Goal: Information Seeking & Learning: Compare options

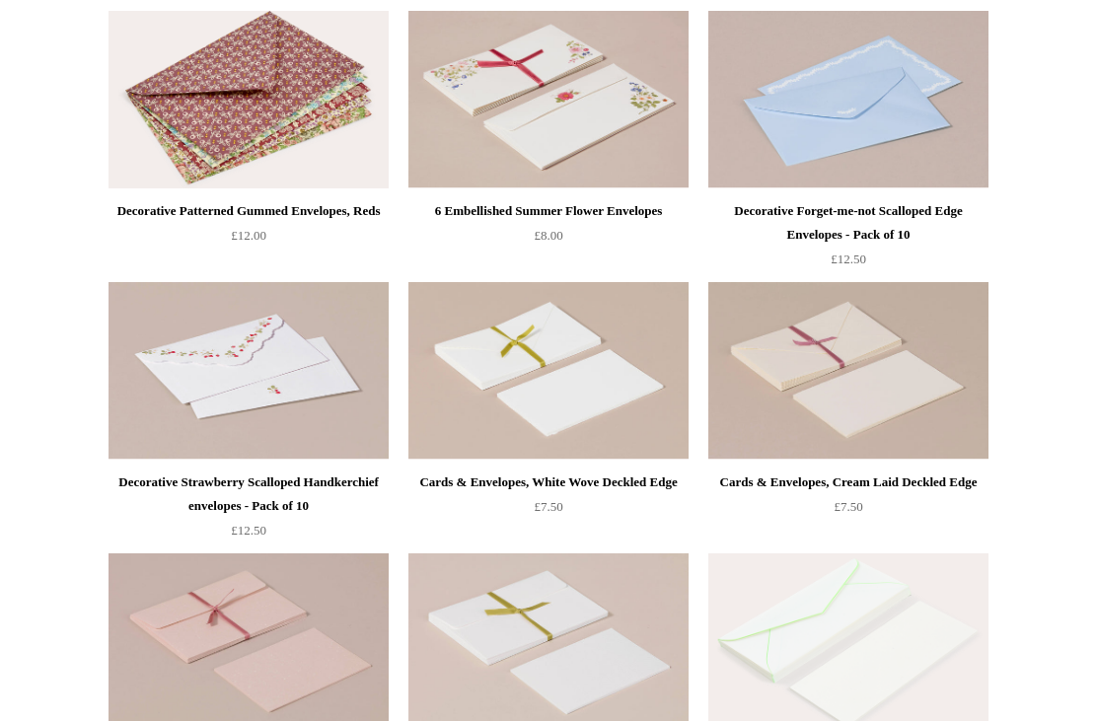
scroll to position [788, 0]
click at [598, 381] on img at bounding box center [548, 371] width 280 height 178
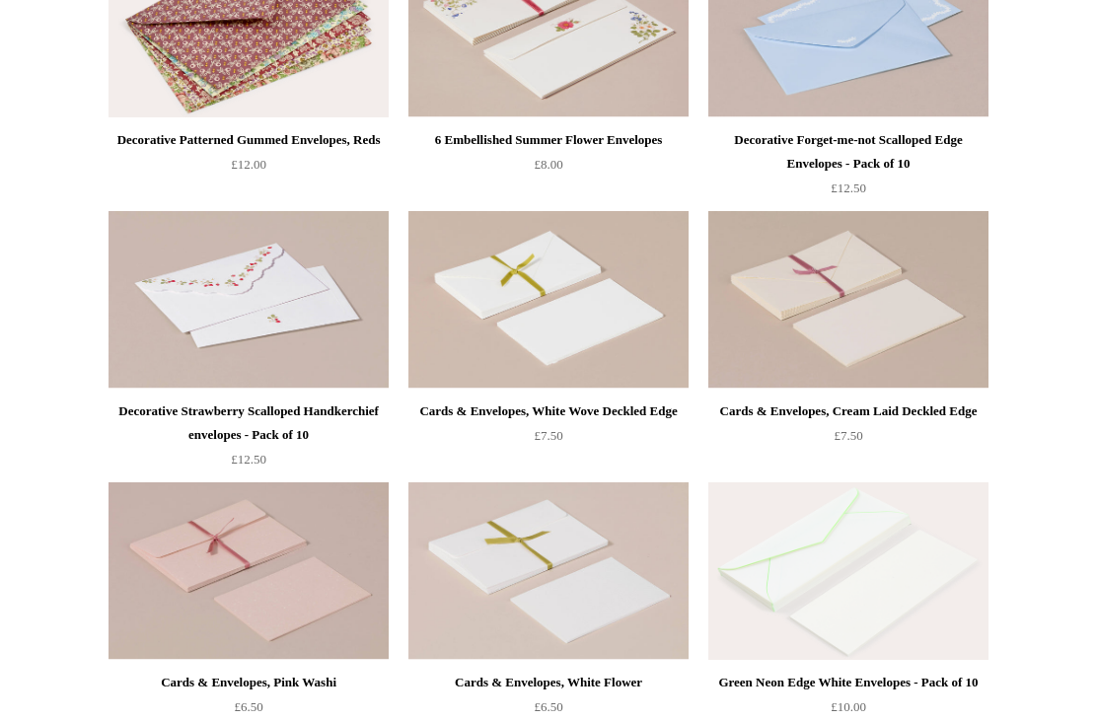
click at [301, 327] on img at bounding box center [248, 300] width 280 height 178
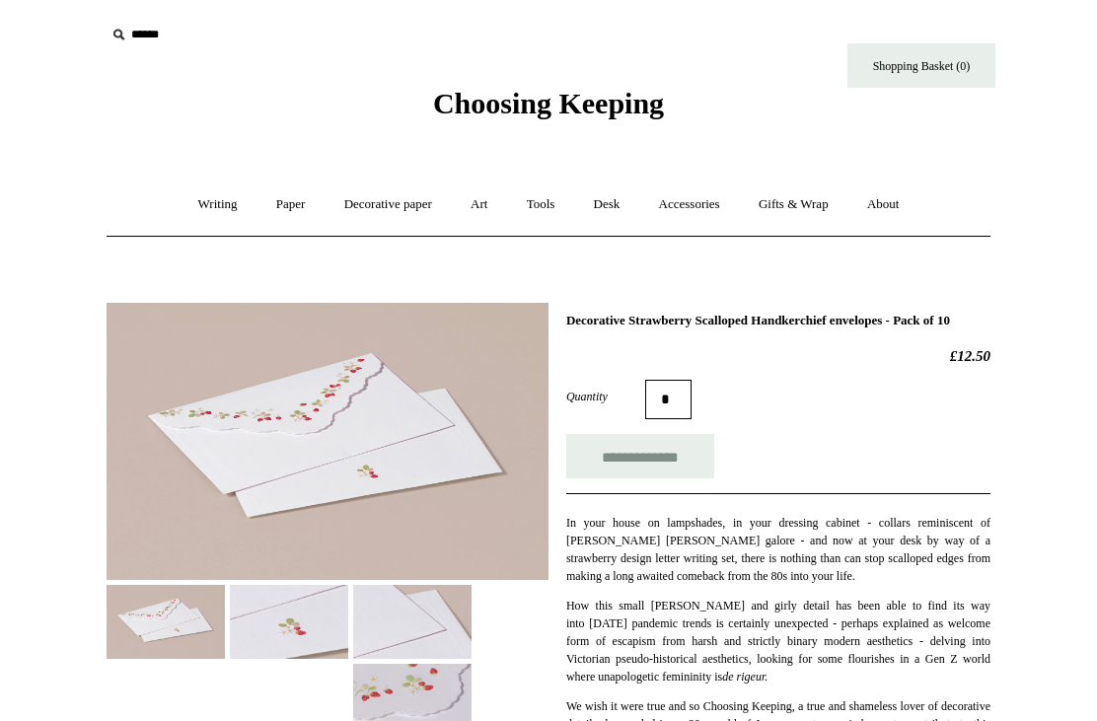
click at [296, 618] on img at bounding box center [289, 622] width 118 height 74
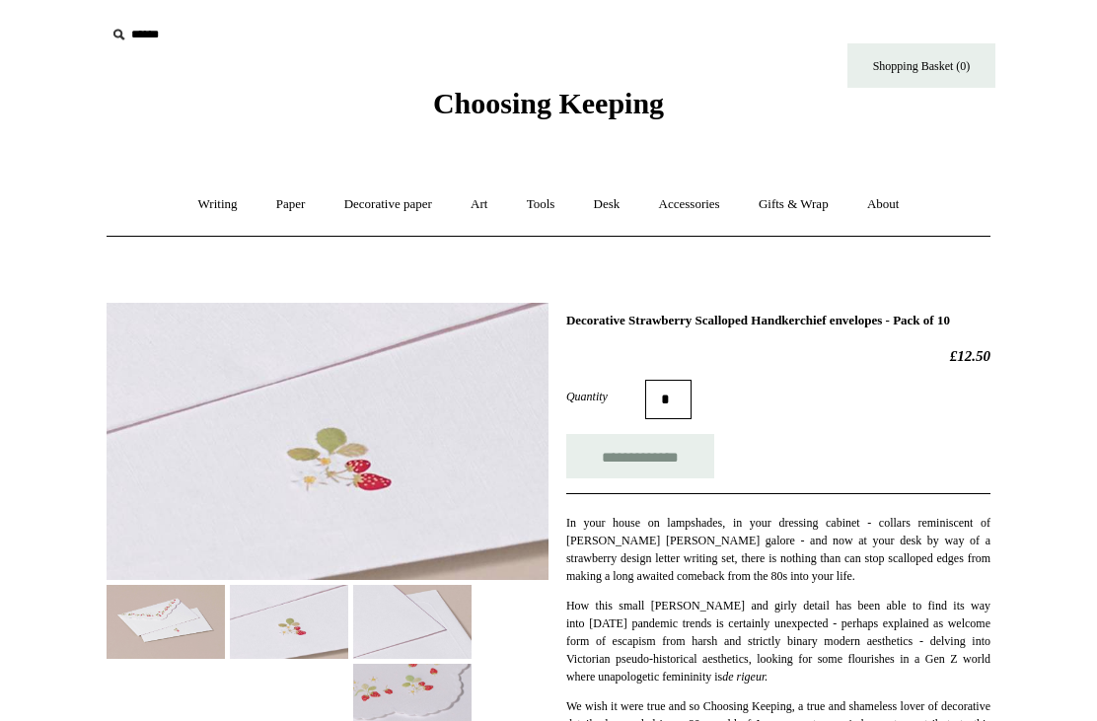
click at [404, 614] on img at bounding box center [412, 622] width 118 height 74
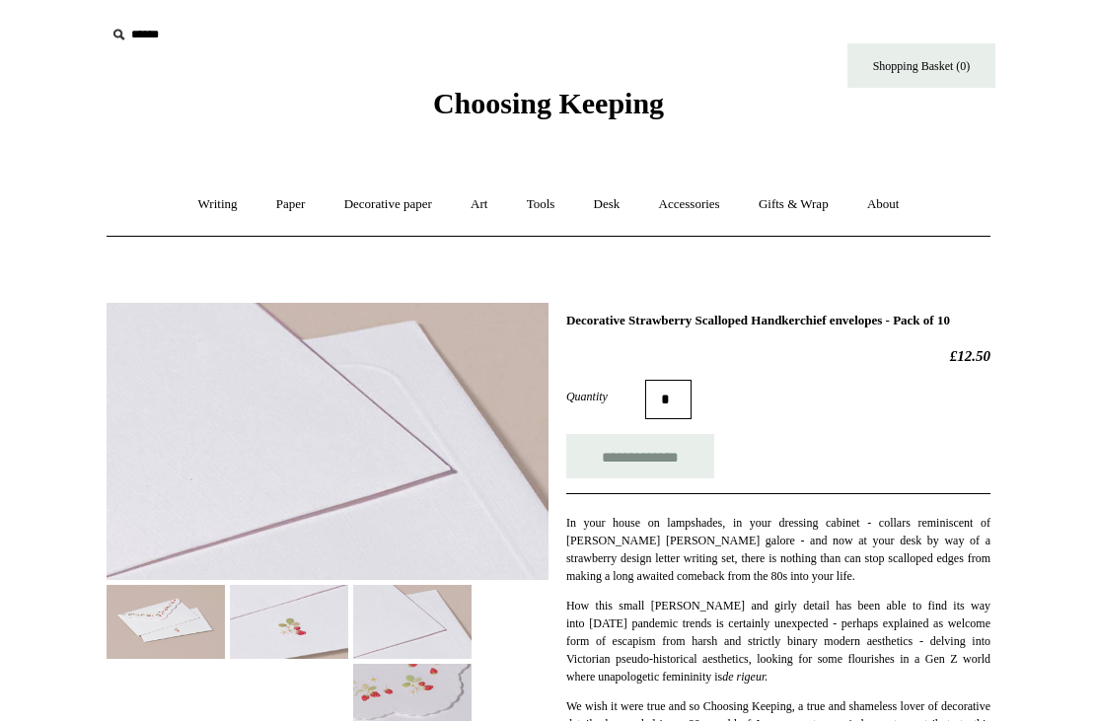
click at [423, 681] on img at bounding box center [412, 701] width 118 height 74
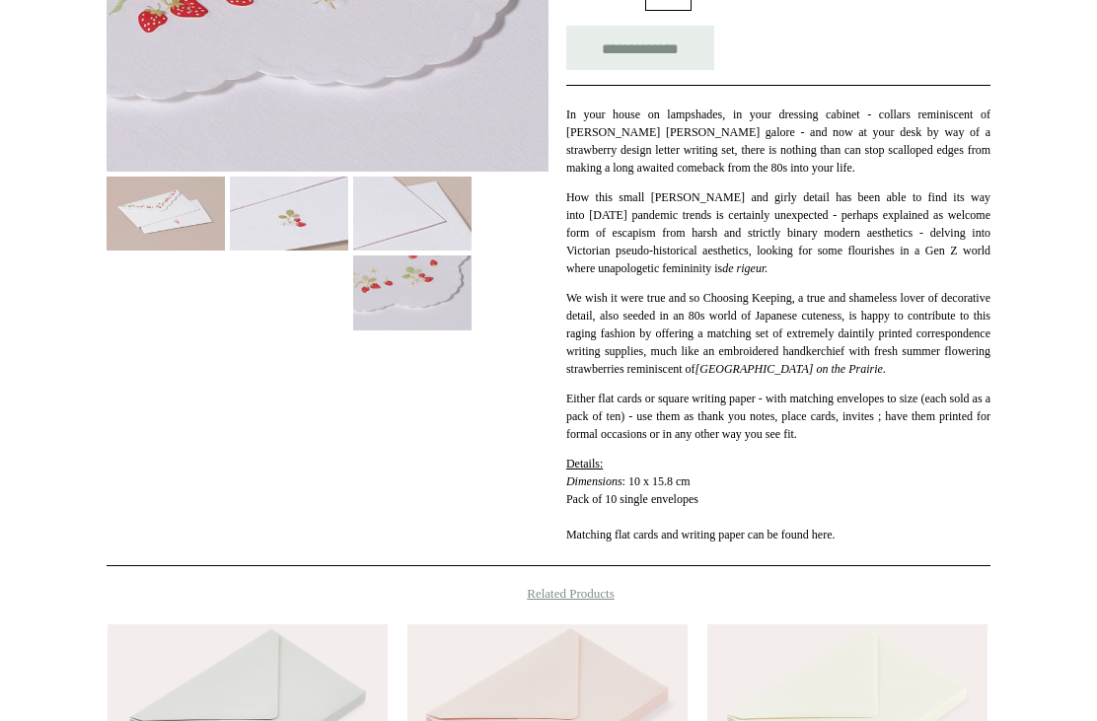
scroll to position [419, 0]
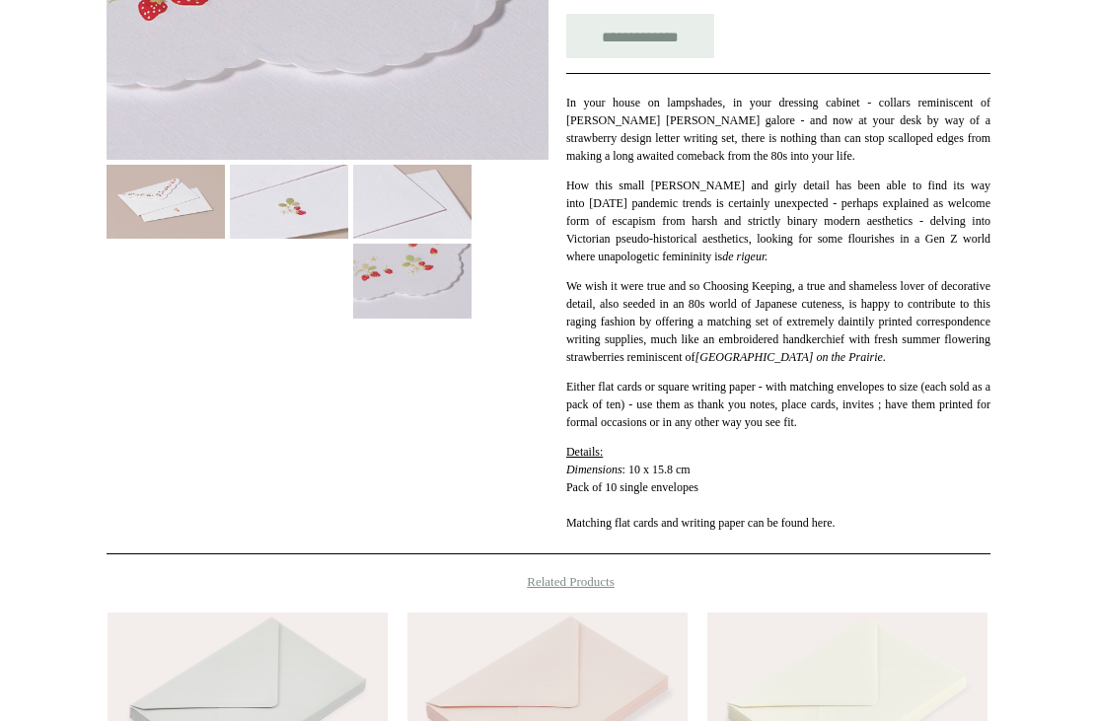
click at [758, 531] on span "Pack of 10 single envelopes Matching flat cards and writing paper can be found …" at bounding box center [700, 505] width 269 height 49
click at [681, 531] on span "Pack of 10 single envelopes Matching flat cards and writing paper can be found …" at bounding box center [700, 505] width 269 height 49
click at [681, 533] on p "Details: Dimensions : 10 x 15.8 cm Pack of 10 single envelopes Matching flat ca…" at bounding box center [778, 488] width 424 height 89
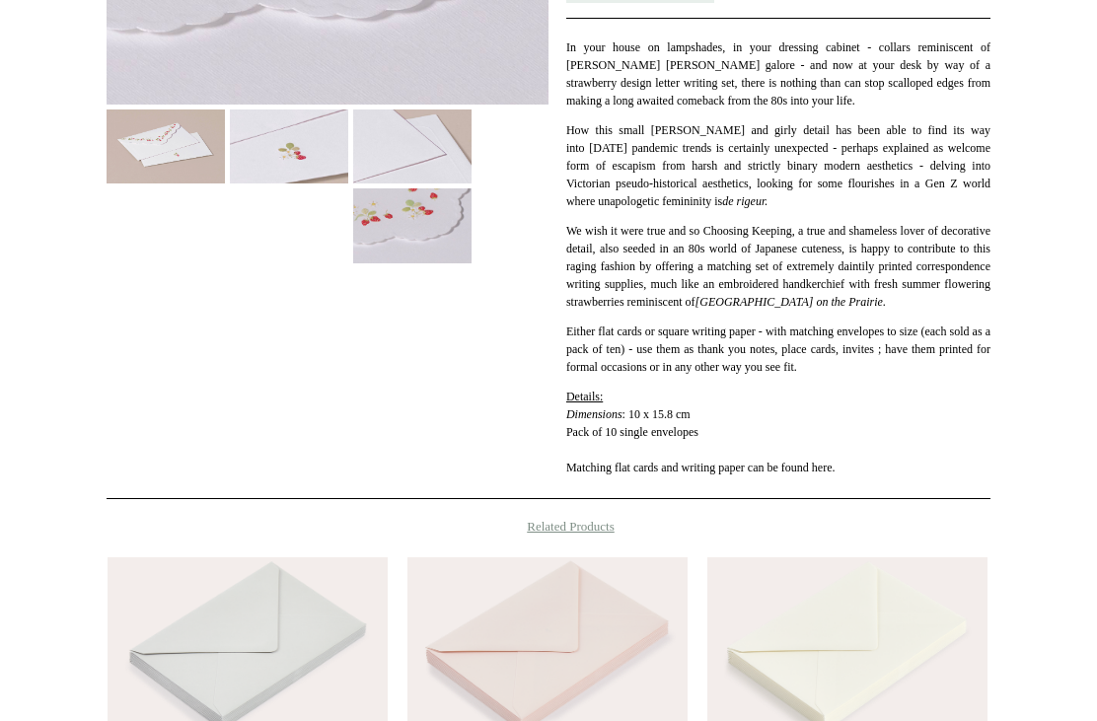
scroll to position [476, 0]
click at [582, 402] on span "Details:" at bounding box center [584, 396] width 36 height 14
click at [598, 413] on div "In your house on lampshades, in your dressing cabinet - collars reminiscent of …" at bounding box center [778, 246] width 424 height 459
click at [588, 420] on em "Dimensions" at bounding box center [594, 413] width 56 height 14
click at [574, 420] on em "Dimensions" at bounding box center [594, 413] width 56 height 14
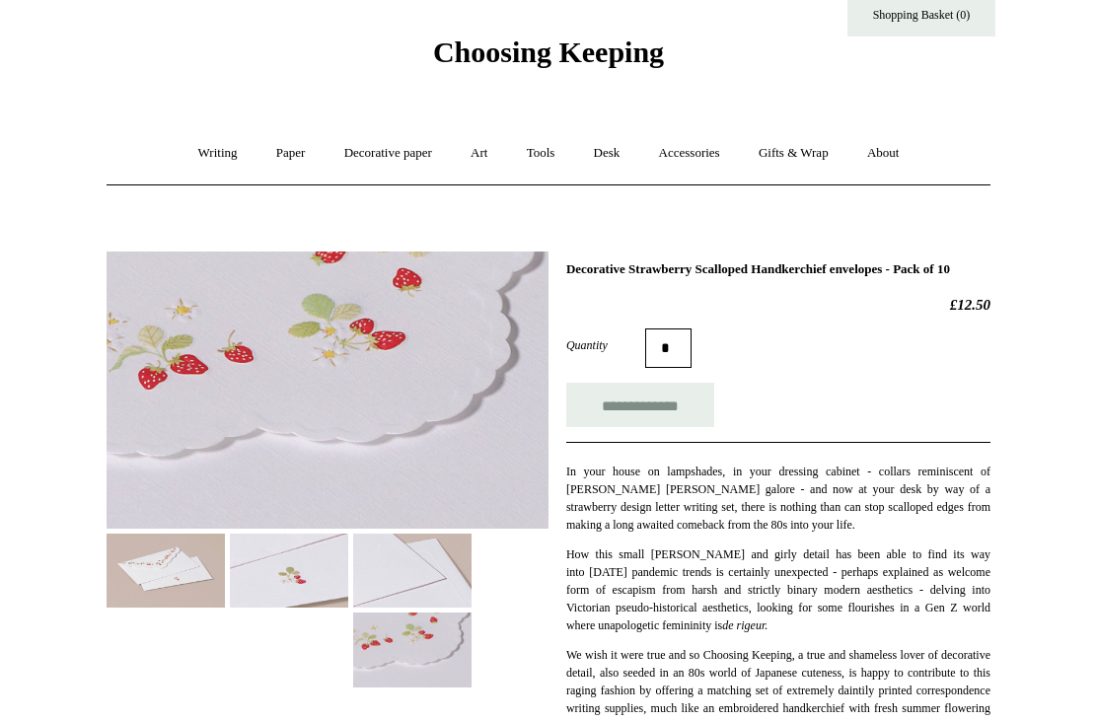
scroll to position [0, 0]
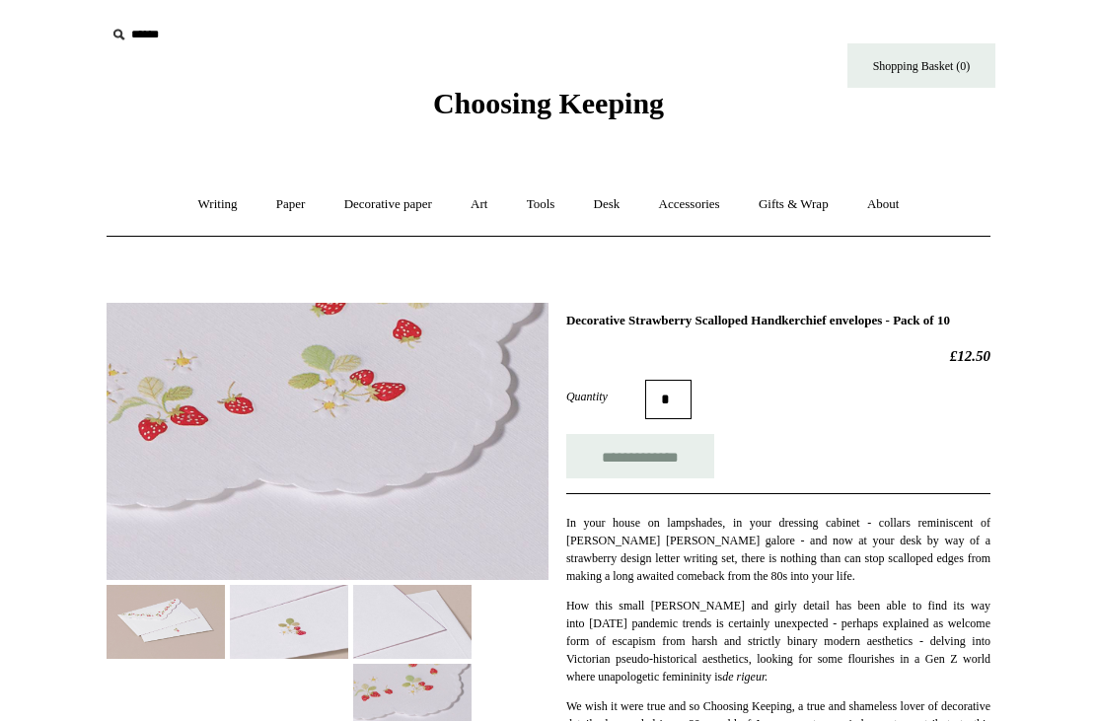
click at [312, 615] on img at bounding box center [289, 622] width 118 height 74
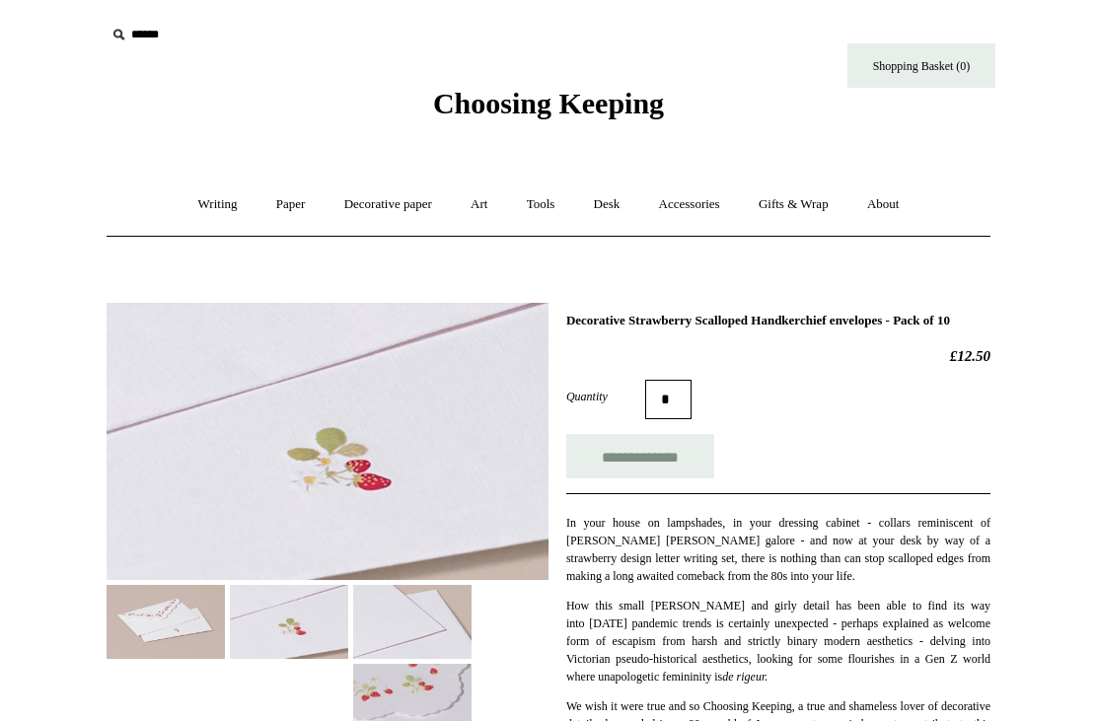
click at [407, 617] on img at bounding box center [412, 622] width 118 height 74
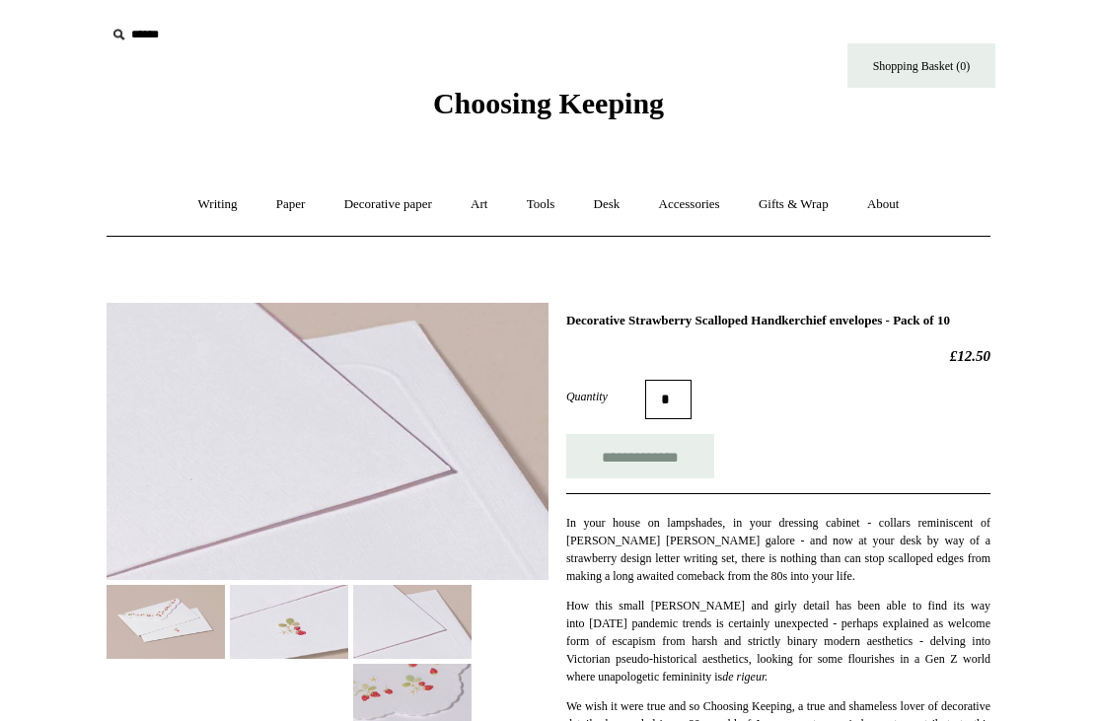
click at [426, 681] on img at bounding box center [412, 701] width 118 height 74
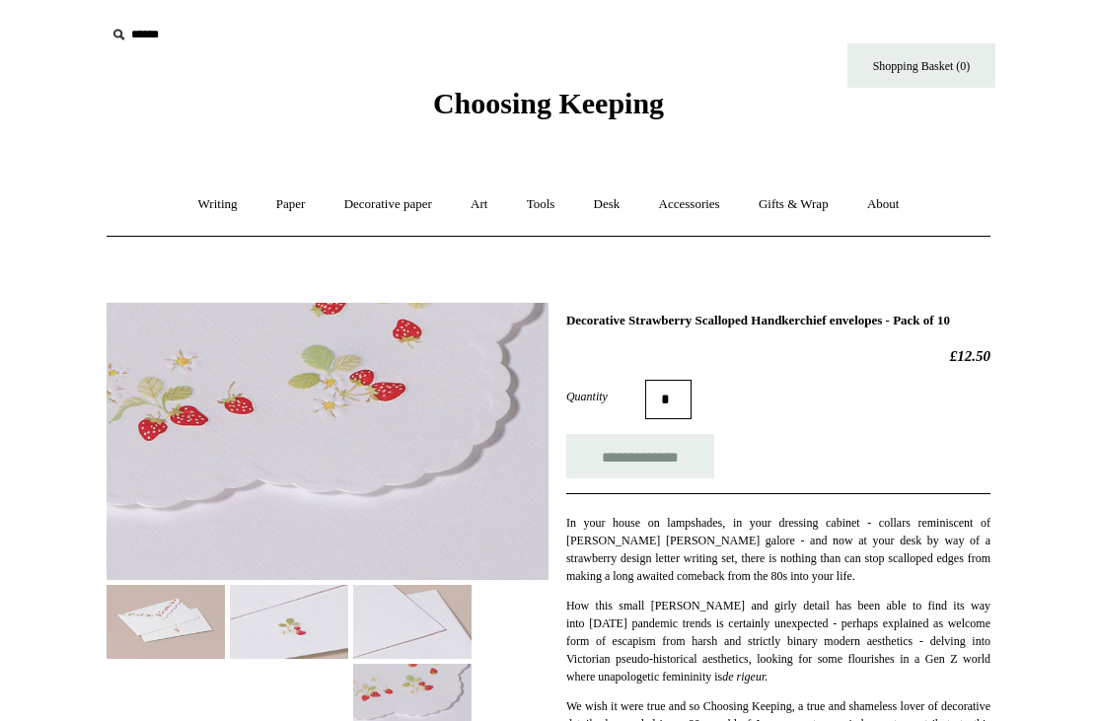
click at [272, 212] on link "Paper +" at bounding box center [290, 205] width 65 height 52
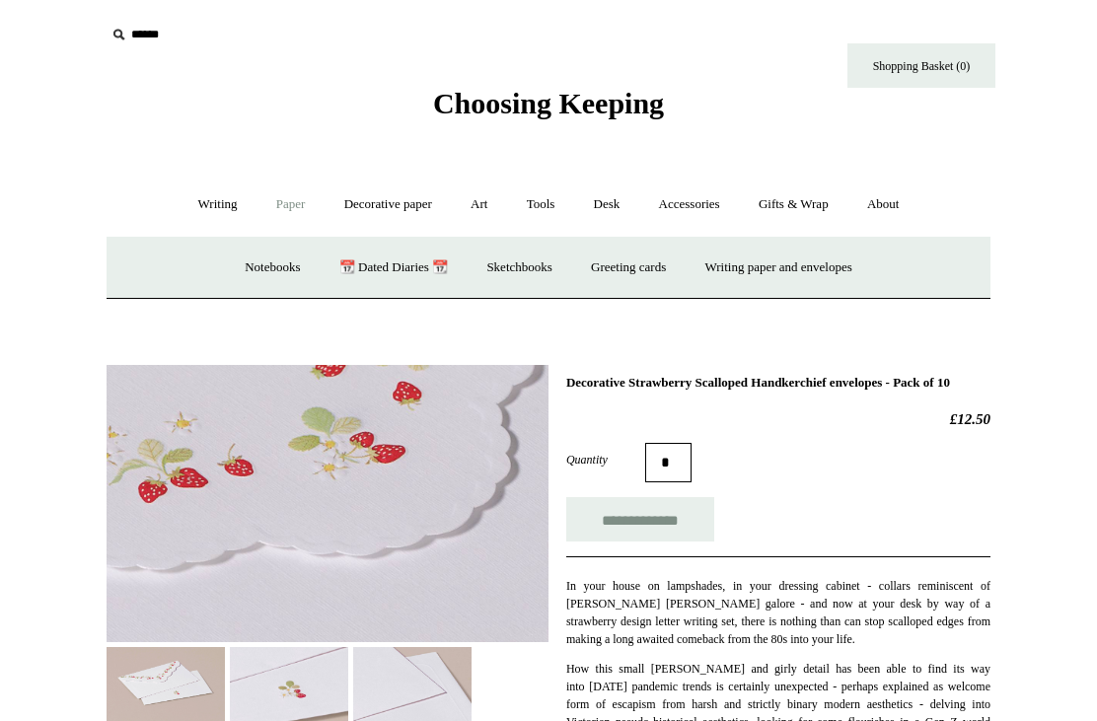
click at [815, 269] on link "Writing paper and envelopes +" at bounding box center [778, 268] width 182 height 52
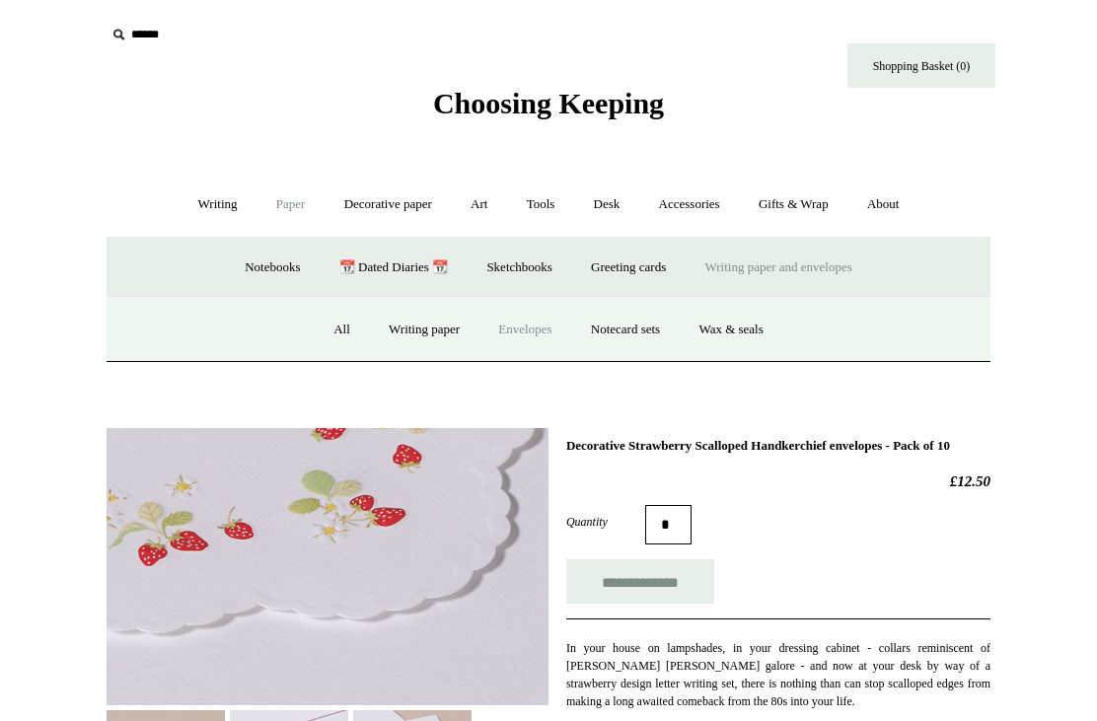
click at [336, 325] on link "All" at bounding box center [342, 330] width 52 height 52
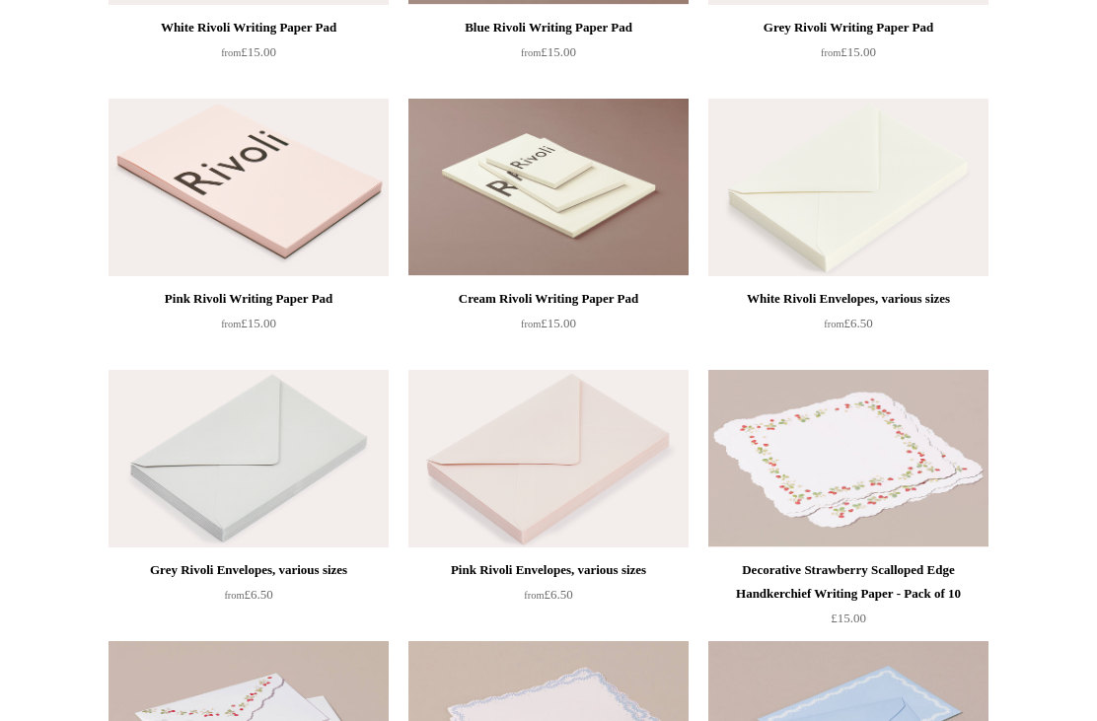
scroll to position [570, 0]
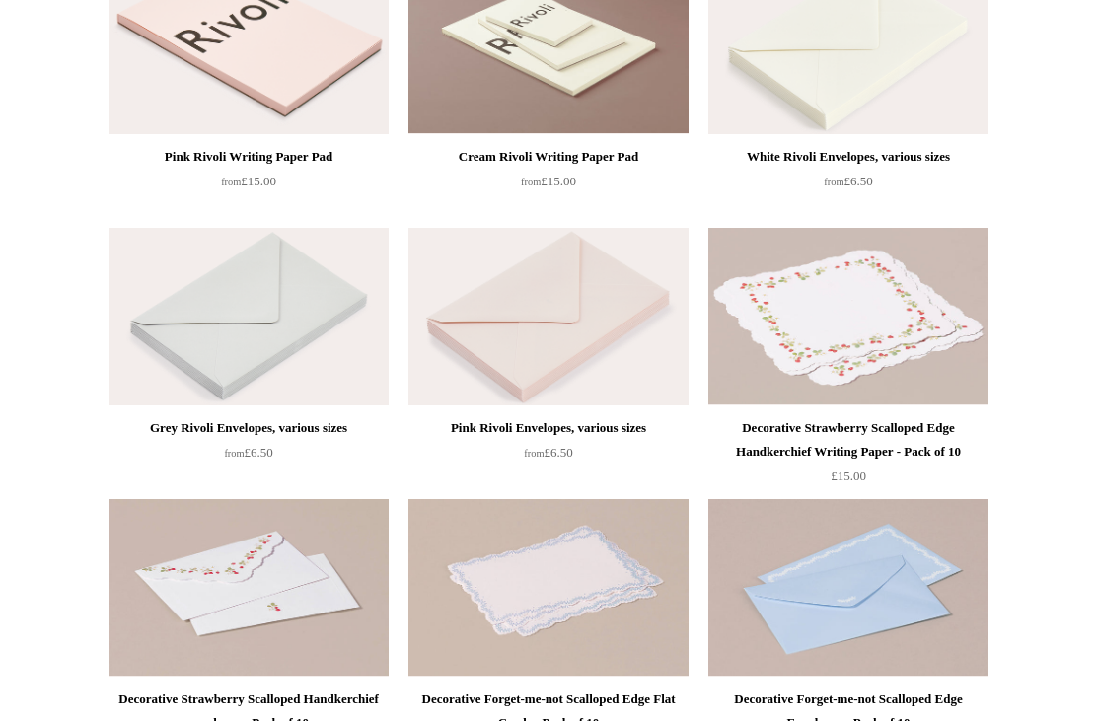
click at [885, 341] on img at bounding box center [848, 318] width 280 height 178
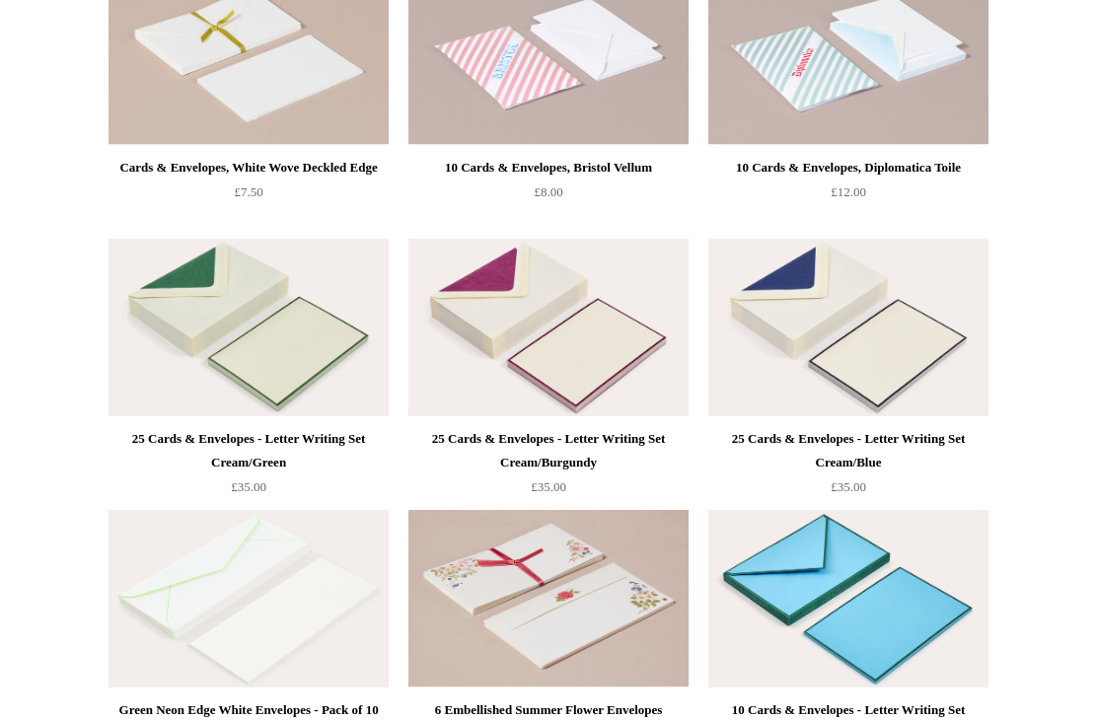
scroll to position [1645, 0]
click at [624, 353] on img at bounding box center [548, 328] width 280 height 178
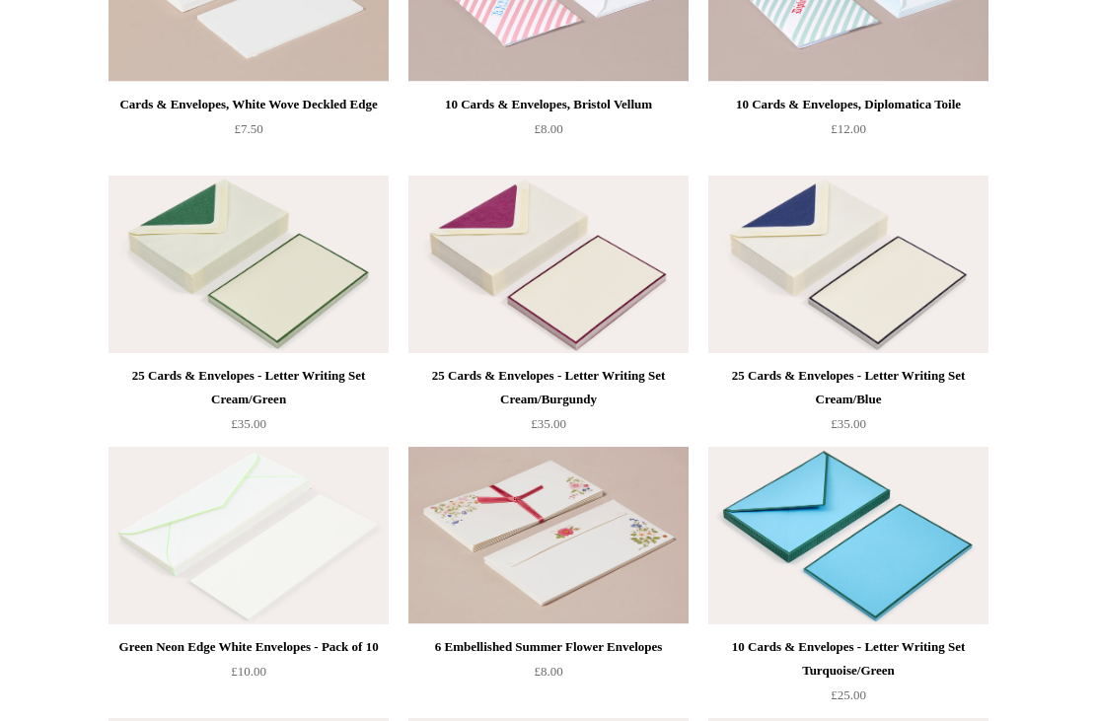
click at [611, 523] on img at bounding box center [548, 536] width 280 height 178
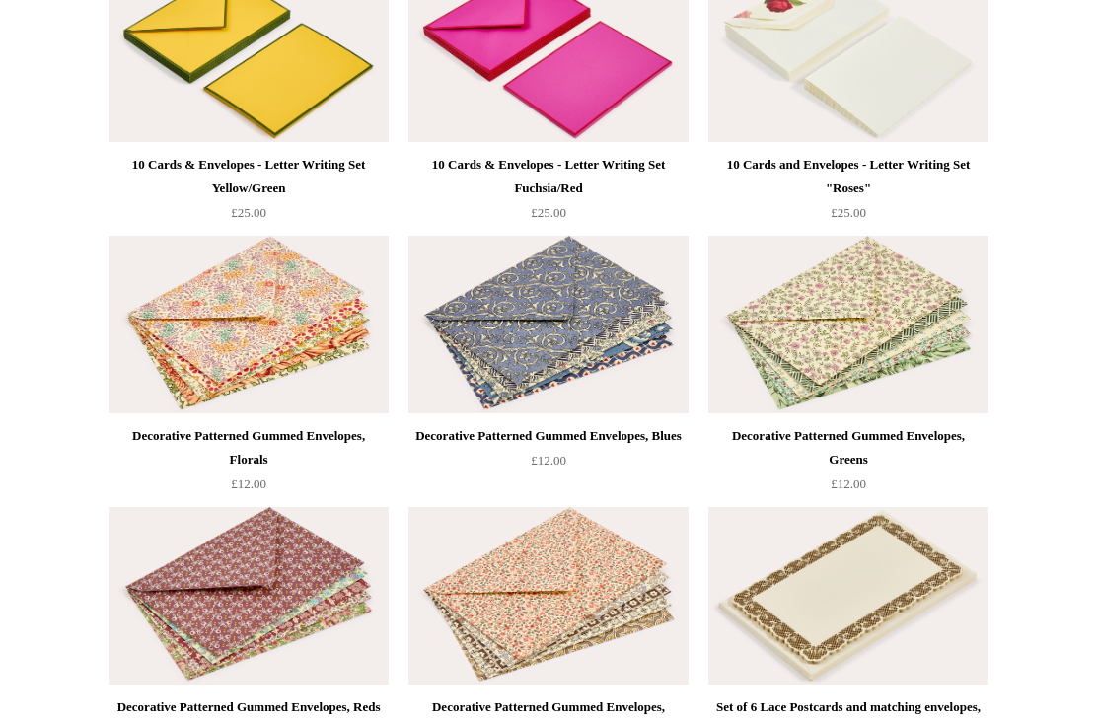
scroll to position [2461, 0]
click at [291, 350] on img at bounding box center [248, 326] width 280 height 178
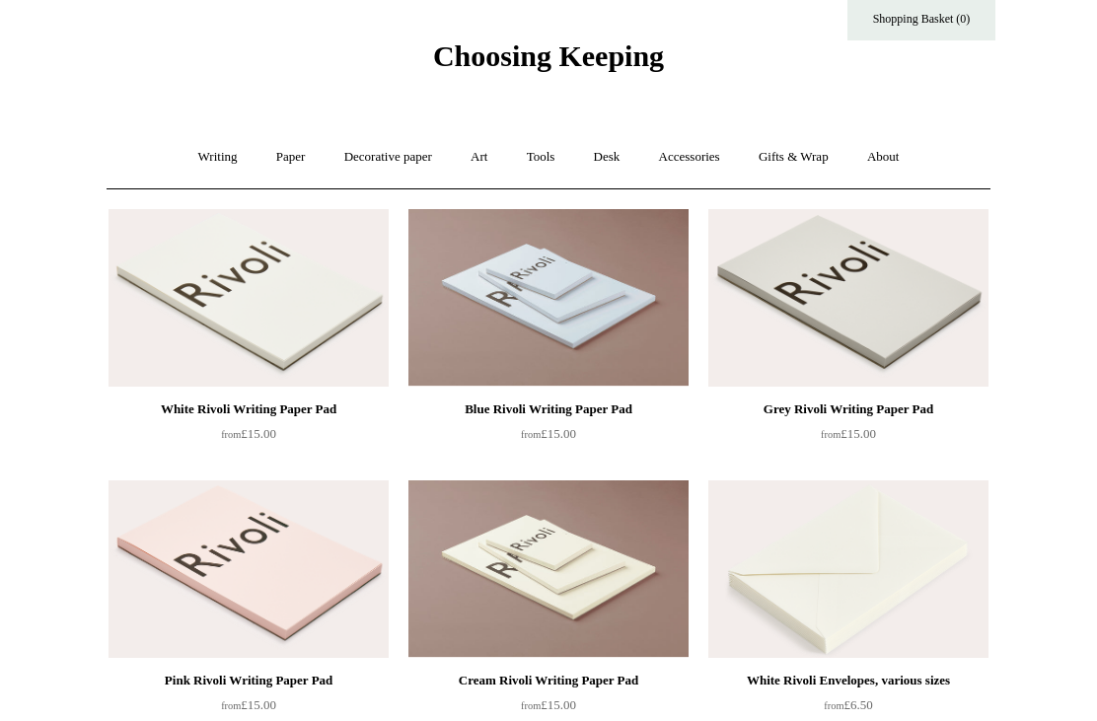
scroll to position [0, 0]
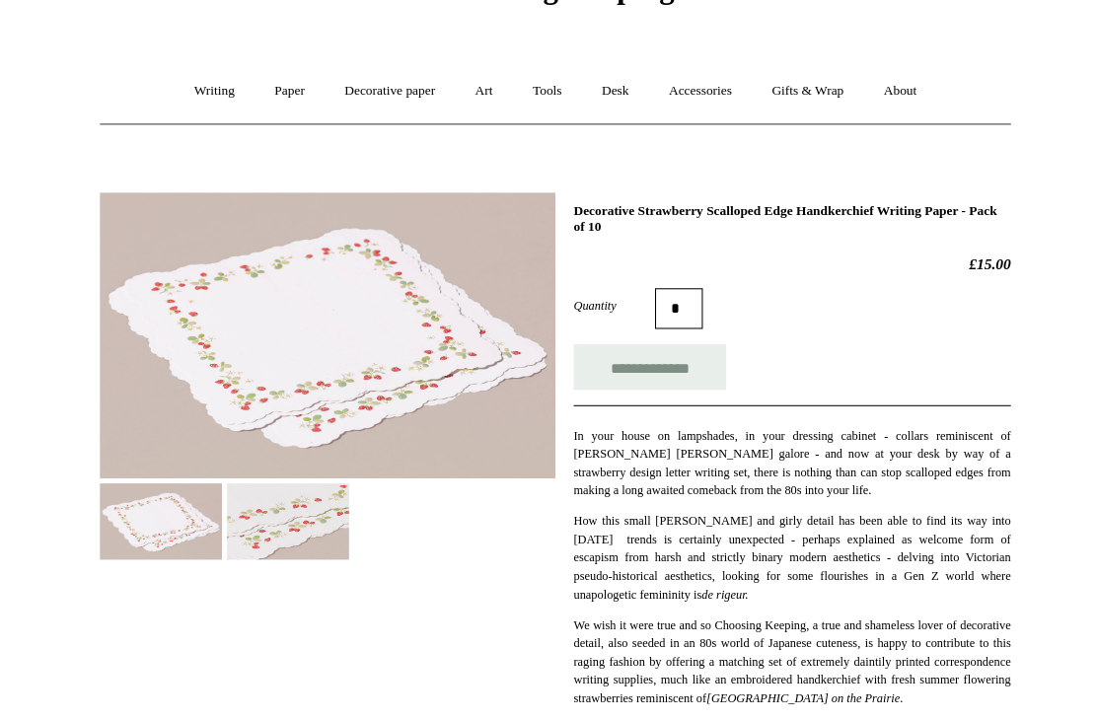
scroll to position [134, 0]
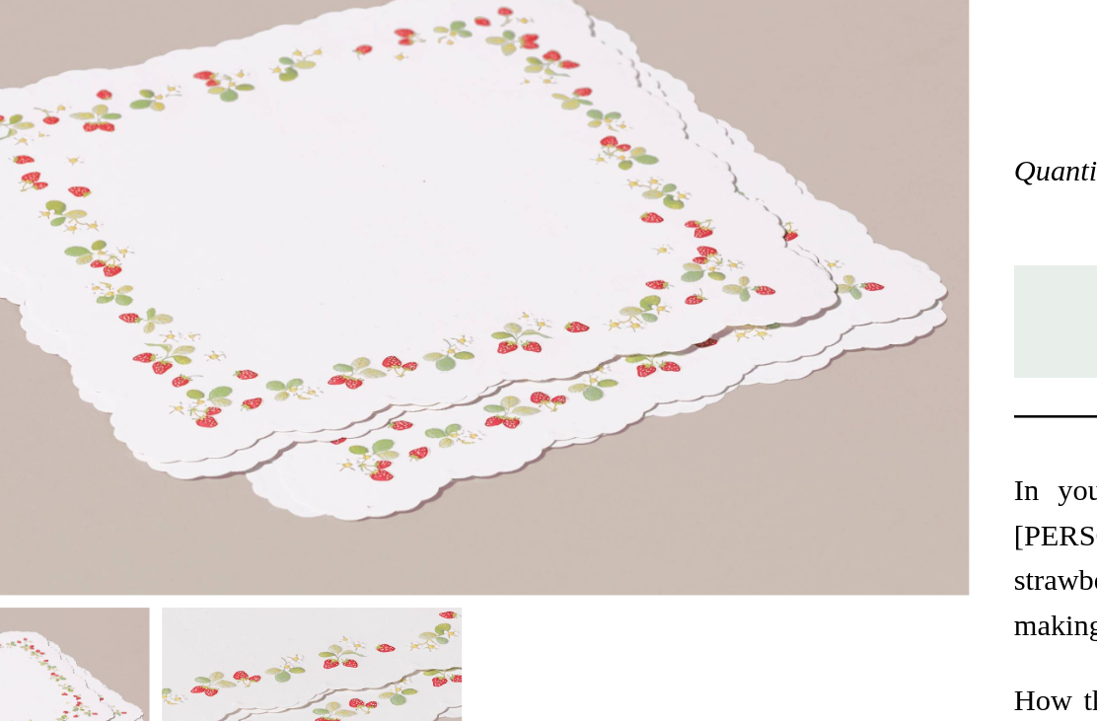
click at [230, 451] on img at bounding box center [289, 488] width 118 height 74
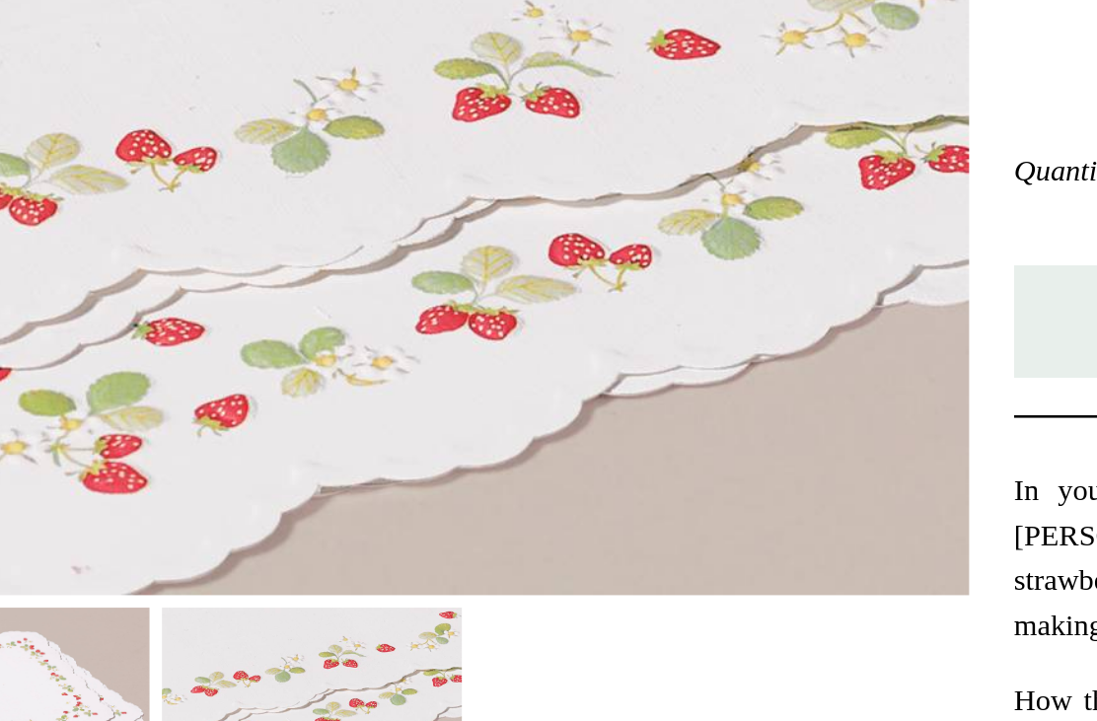
click at [107, 451] on img at bounding box center [166, 488] width 118 height 74
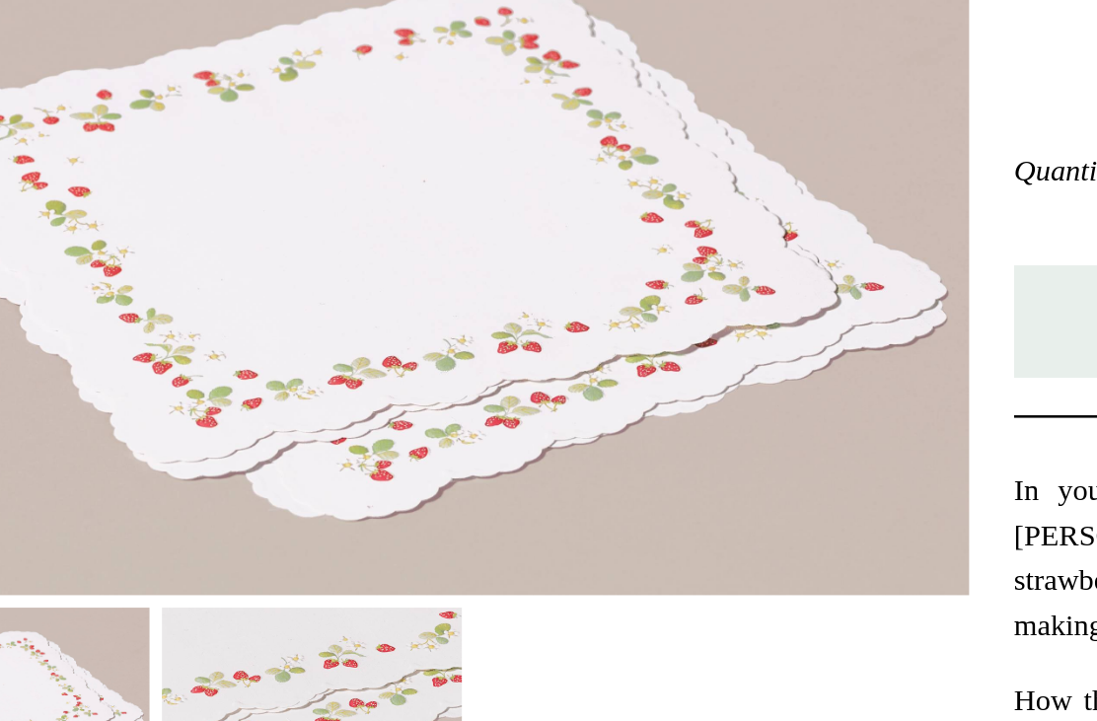
click at [230, 451] on img at bounding box center [289, 488] width 118 height 74
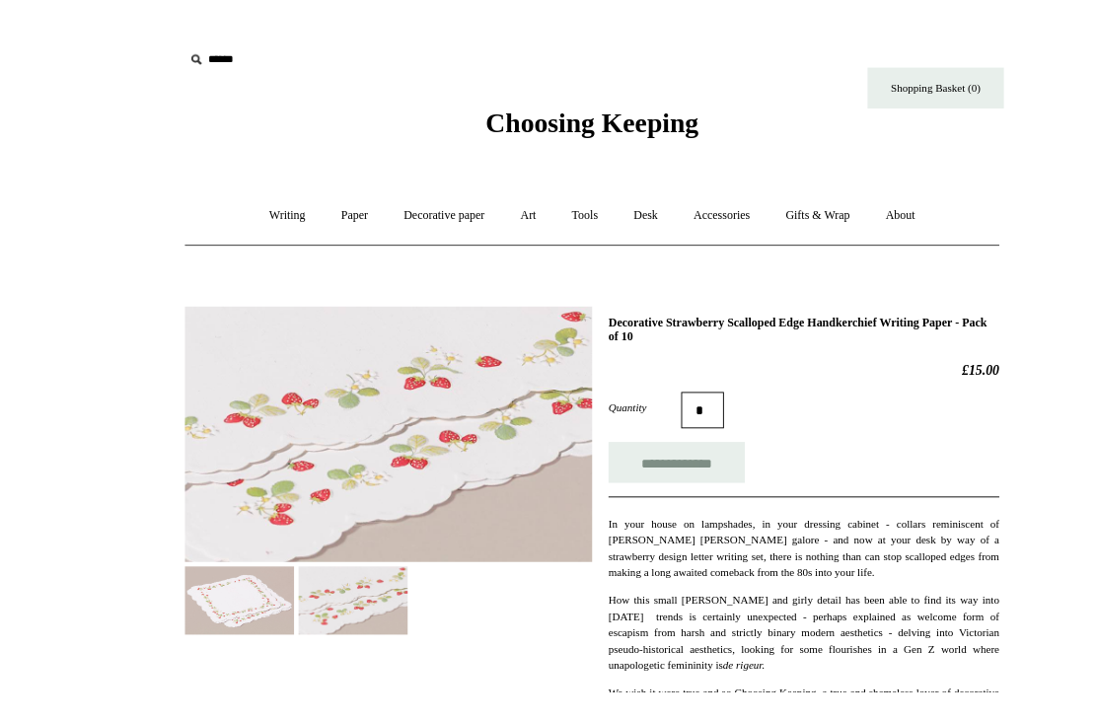
scroll to position [46, 0]
